Goal: Task Accomplishment & Management: Manage account settings

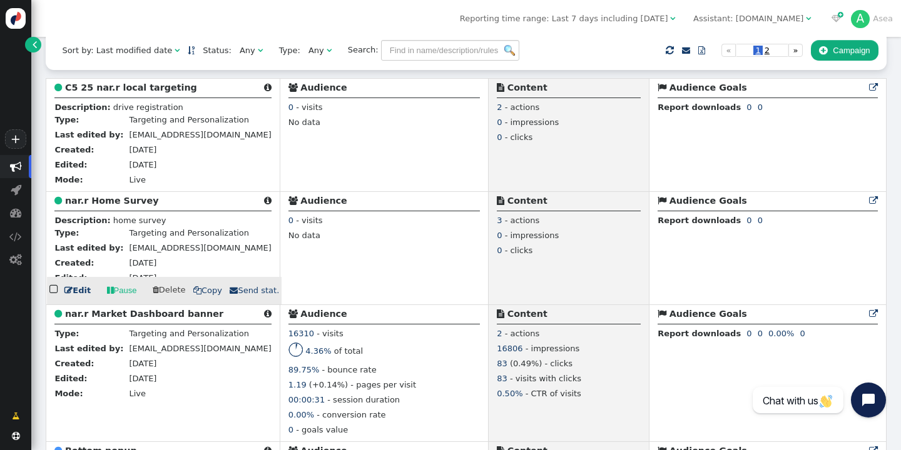
scroll to position [308, 0]
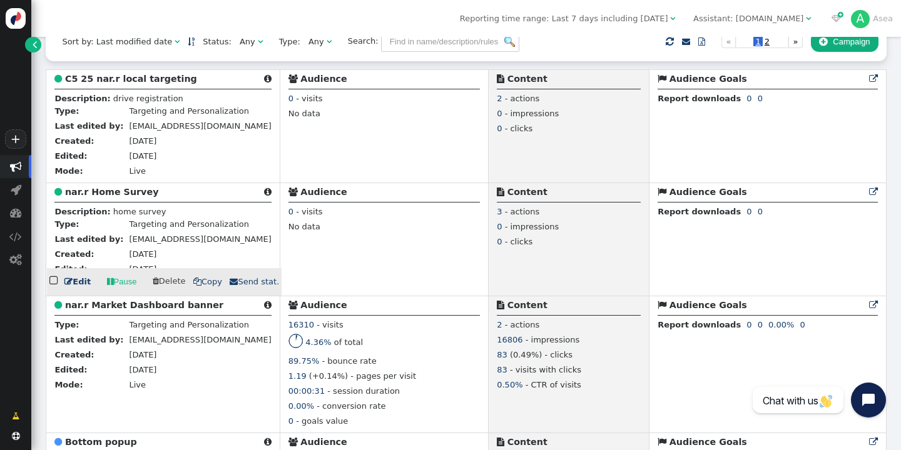
click at [81, 286] on link " Edit" at bounding box center [77, 282] width 26 height 13
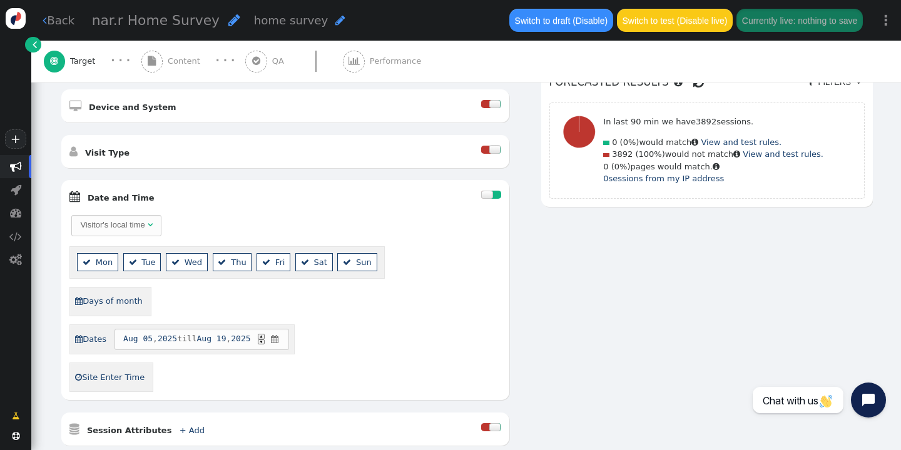
scroll to position [410, 0]
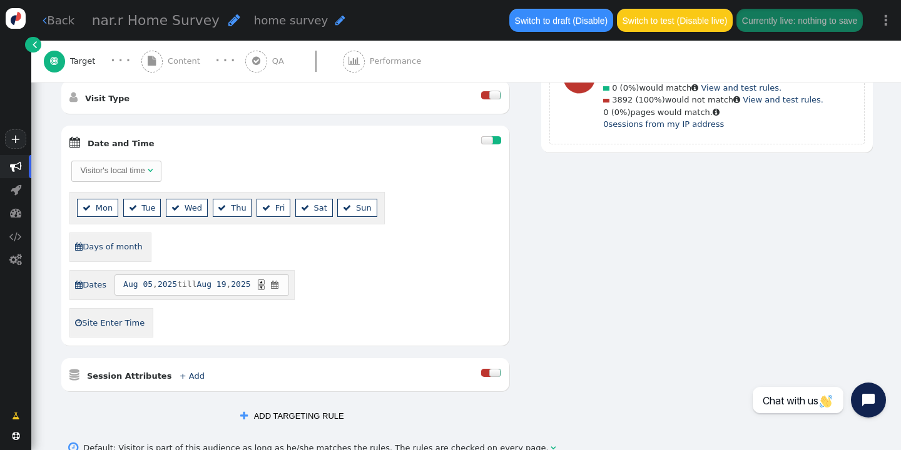
click at [280, 285] on span "" at bounding box center [275, 285] width 11 height 13
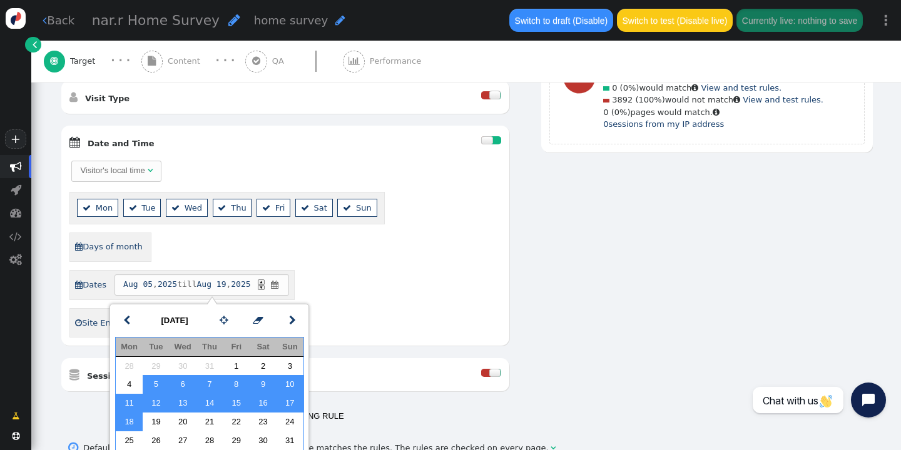
click at [338, 251] on div " Days of month" at bounding box center [285, 247] width 432 height 29
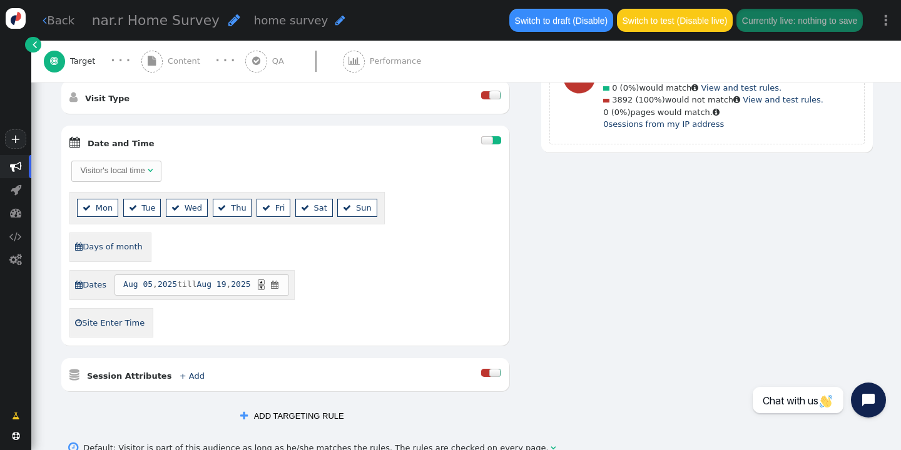
click at [197, 283] on span "[DATE] till [DATE] ▲ ▼ " at bounding box center [201, 285] width 175 height 21
click at [280, 282] on span "" at bounding box center [275, 285] width 11 height 13
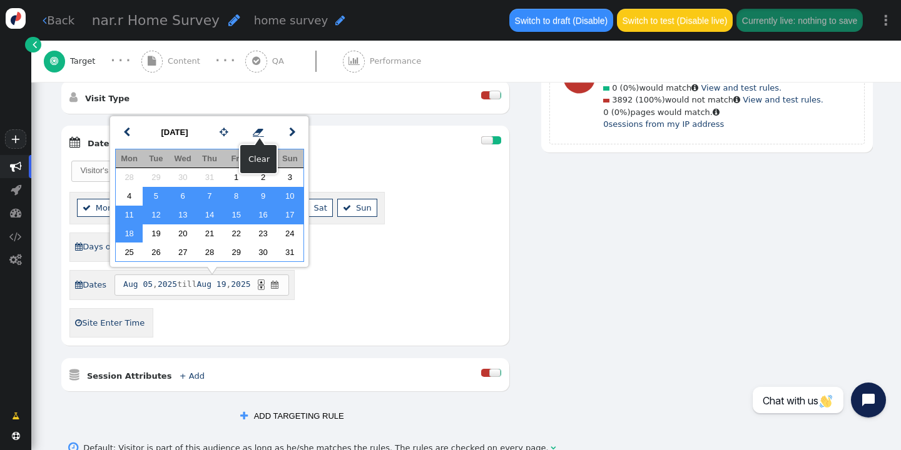
click at [259, 132] on span "" at bounding box center [258, 132] width 11 height 14
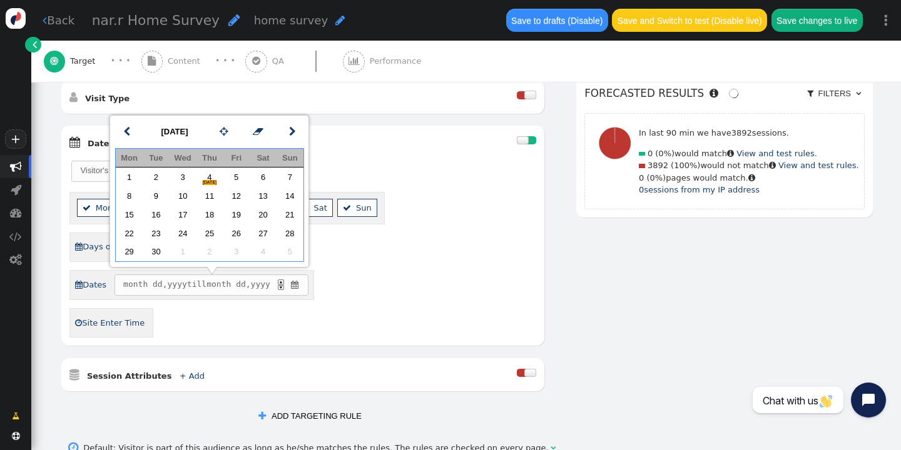
click at [377, 320] on div "Visitor's local time   Mon  Tue  Wed  Thu  Fri  Sat  Sun  Days of mont…" at bounding box center [302, 249] width 467 height 178
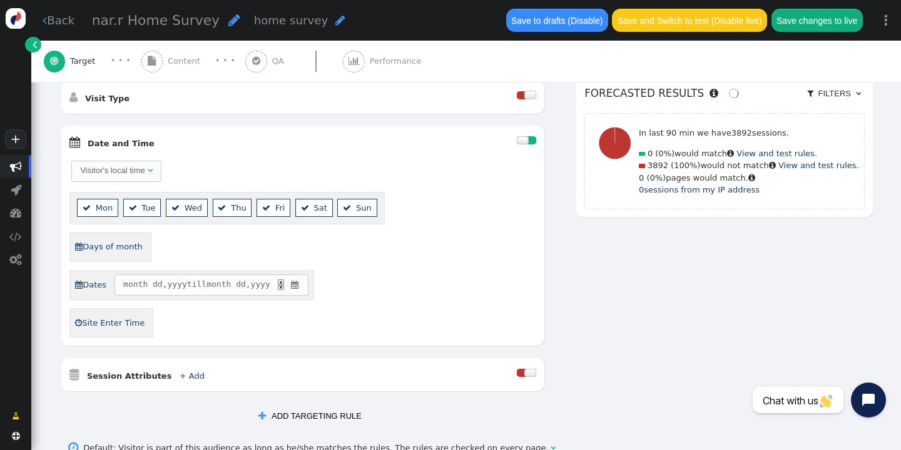
click at [300, 288] on span "" at bounding box center [294, 285] width 11 height 13
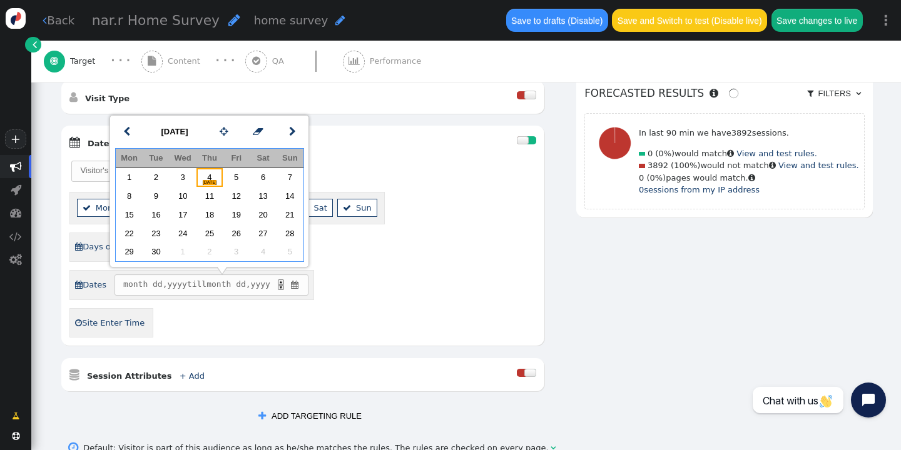
click at [206, 178] on div "[DATE]" at bounding box center [209, 181] width 27 height 13
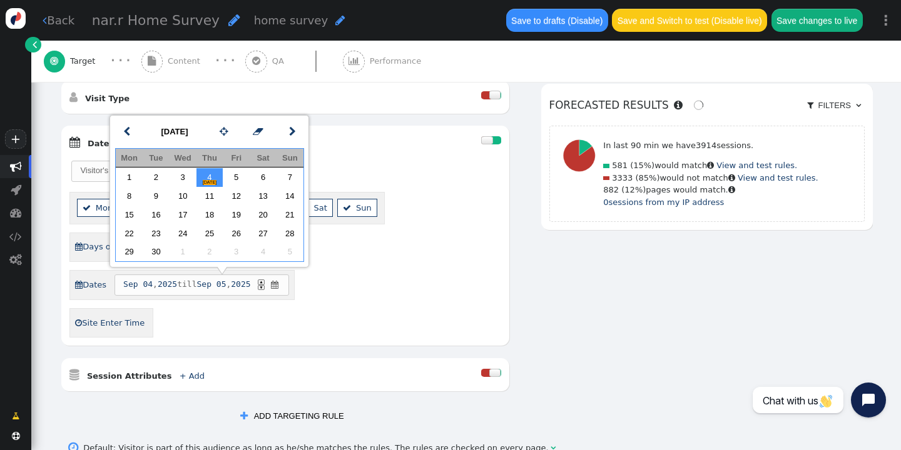
click at [358, 317] on div "Visitor's local time   Mon  Tue  Wed  Thu  Fri  Sat  Sun  Days of mont…" at bounding box center [285, 249] width 432 height 178
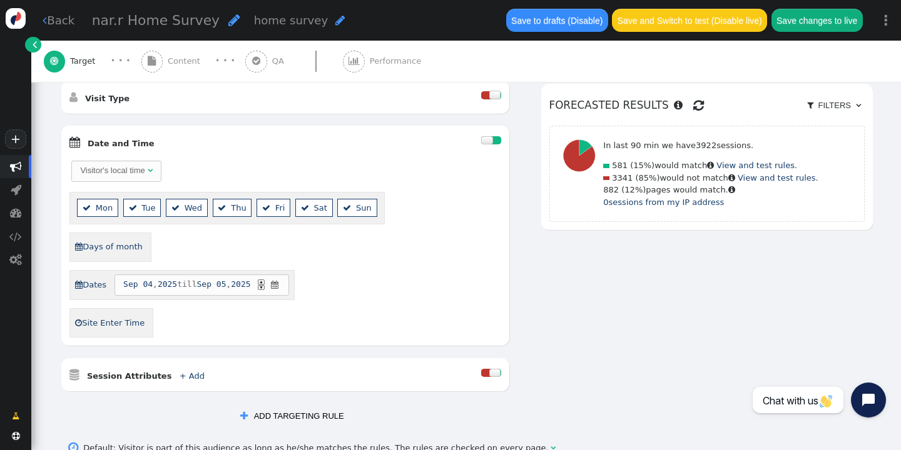
click at [57, 23] on link " Back" at bounding box center [59, 20] width 32 height 17
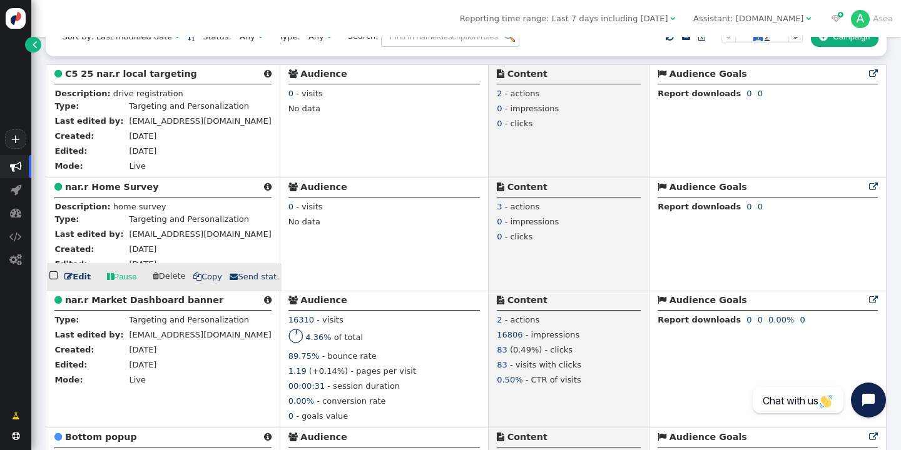
scroll to position [318, 0]
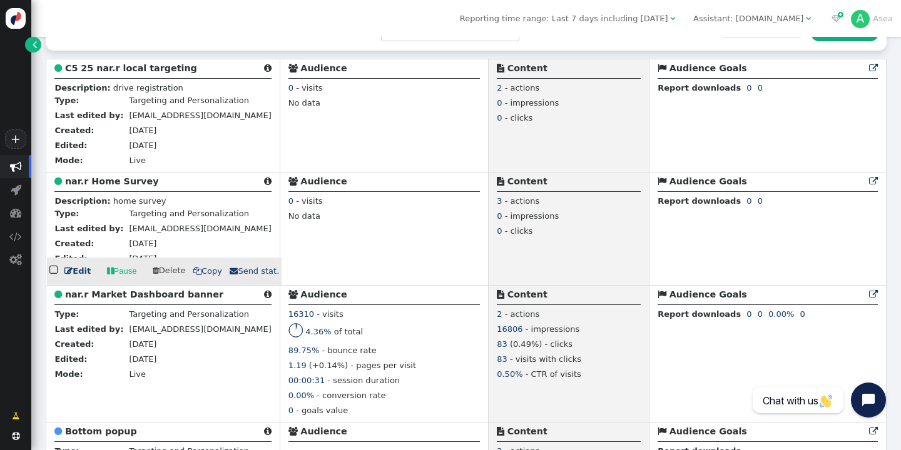
click at [77, 275] on link " Edit" at bounding box center [77, 271] width 26 height 13
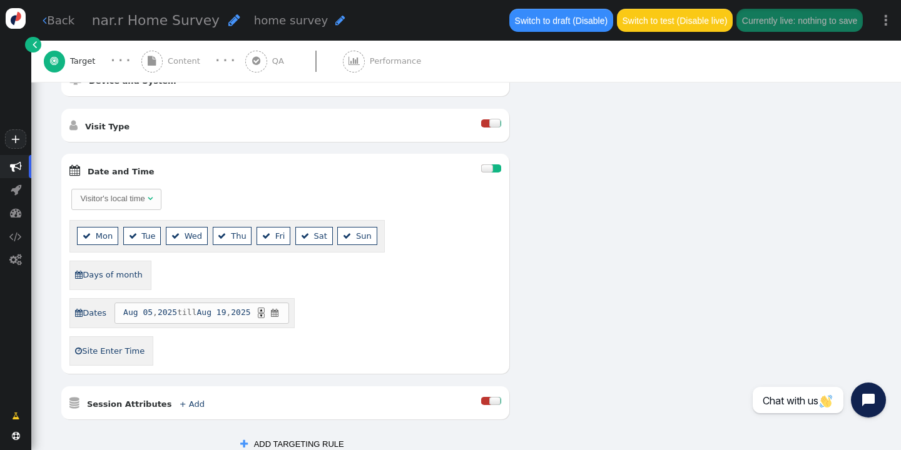
scroll to position [406, 0]
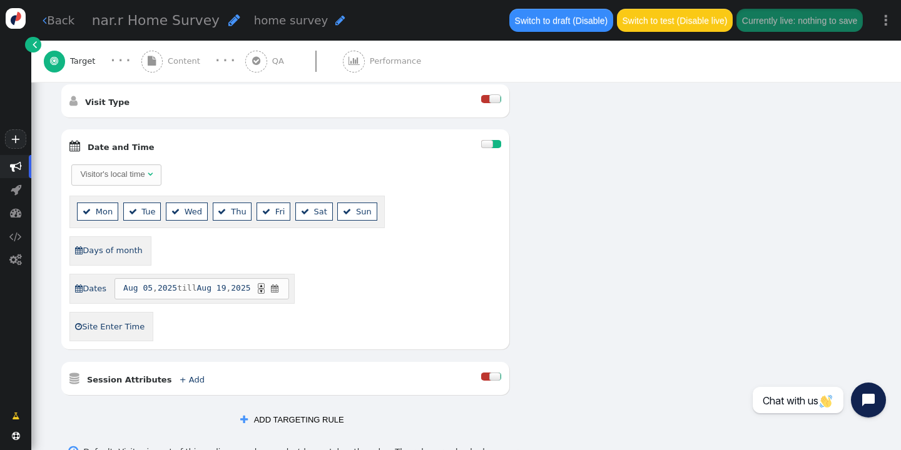
click at [280, 289] on span "" at bounding box center [275, 289] width 11 height 13
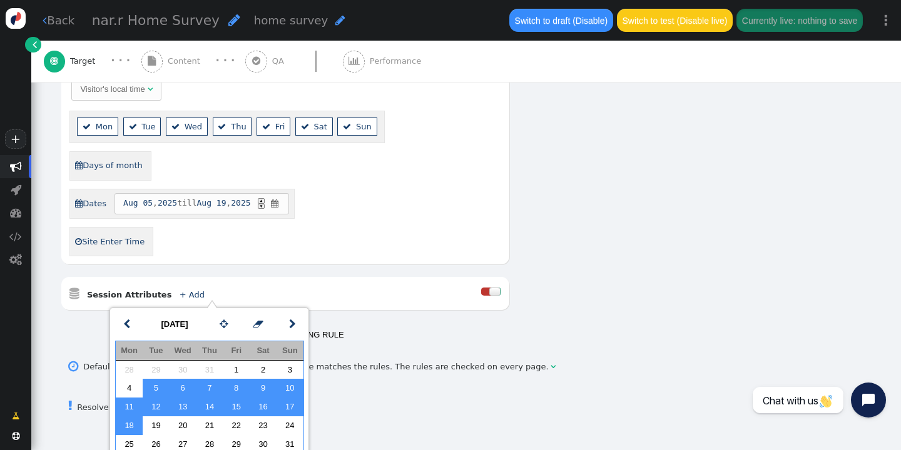
scroll to position [557, 0]
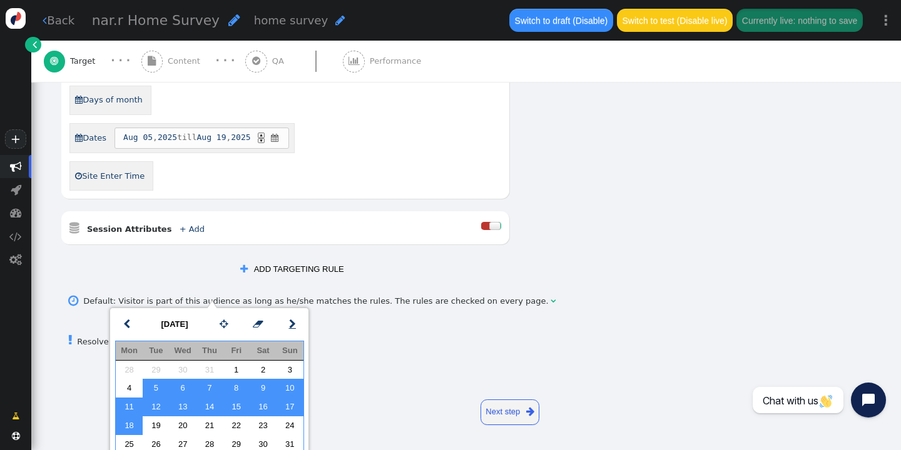
click at [293, 325] on span "" at bounding box center [292, 324] width 7 height 14
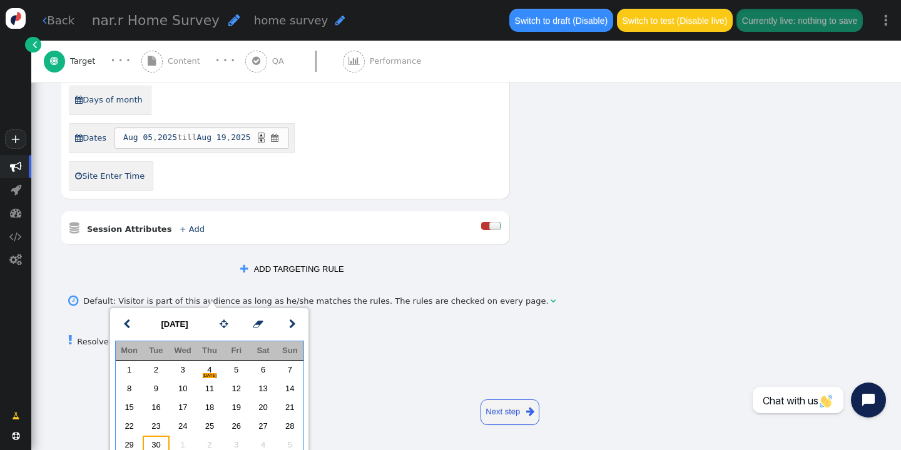
click at [158, 442] on td "30" at bounding box center [156, 445] width 27 height 19
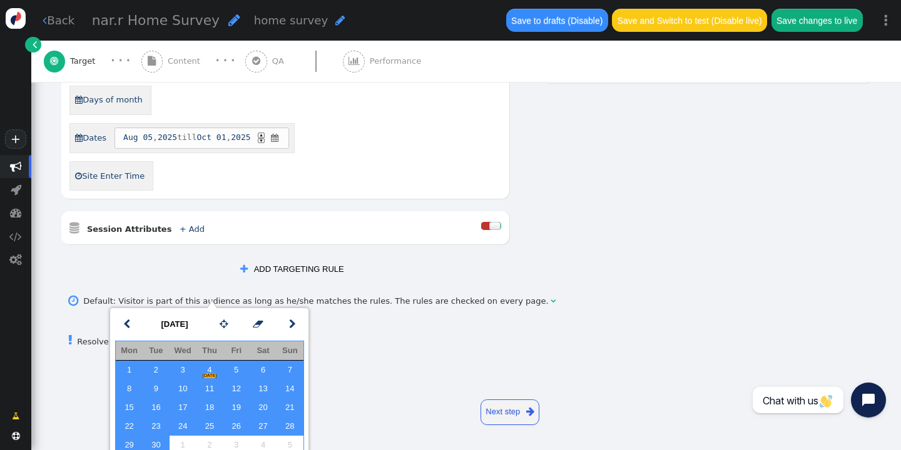
click at [371, 330] on div " Resolve audience overlaps and conflicts " at bounding box center [466, 340] width 813 height 34
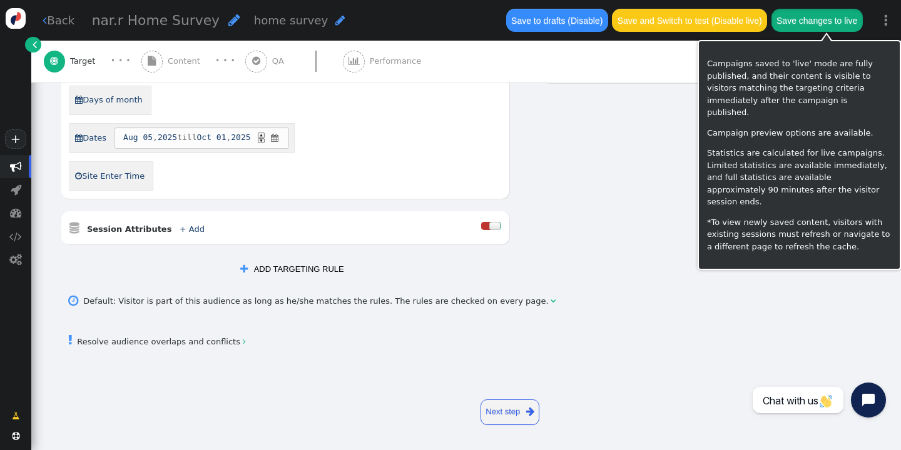
click at [819, 18] on button "Save changes to live" at bounding box center [816, 20] width 91 height 23
